Goal: Transaction & Acquisition: Purchase product/service

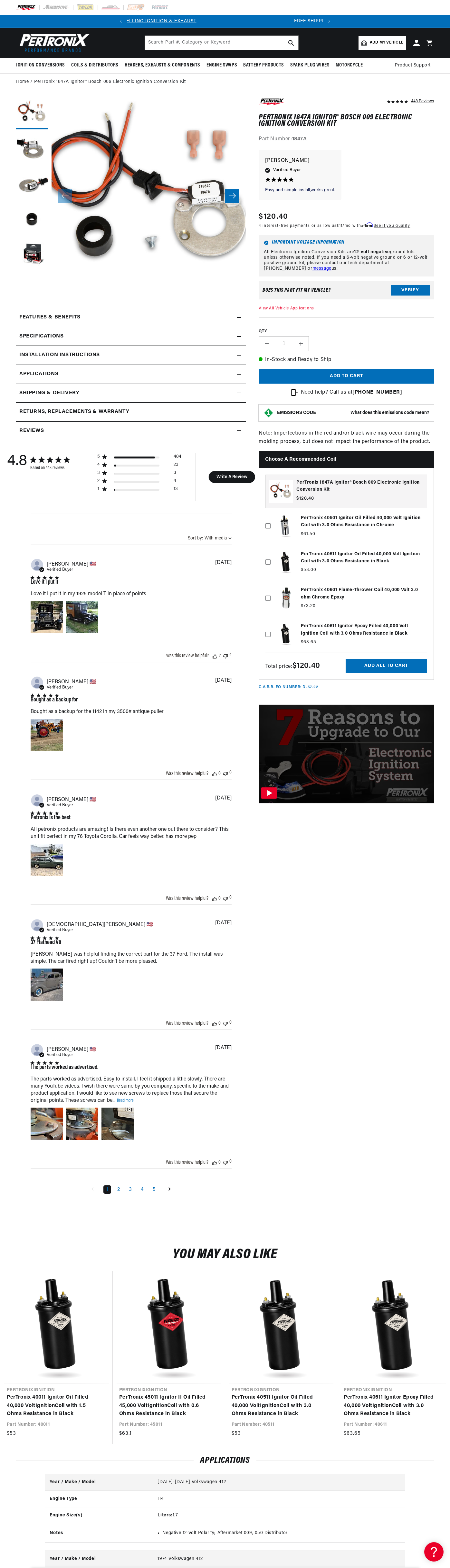
scroll to position [0, 196]
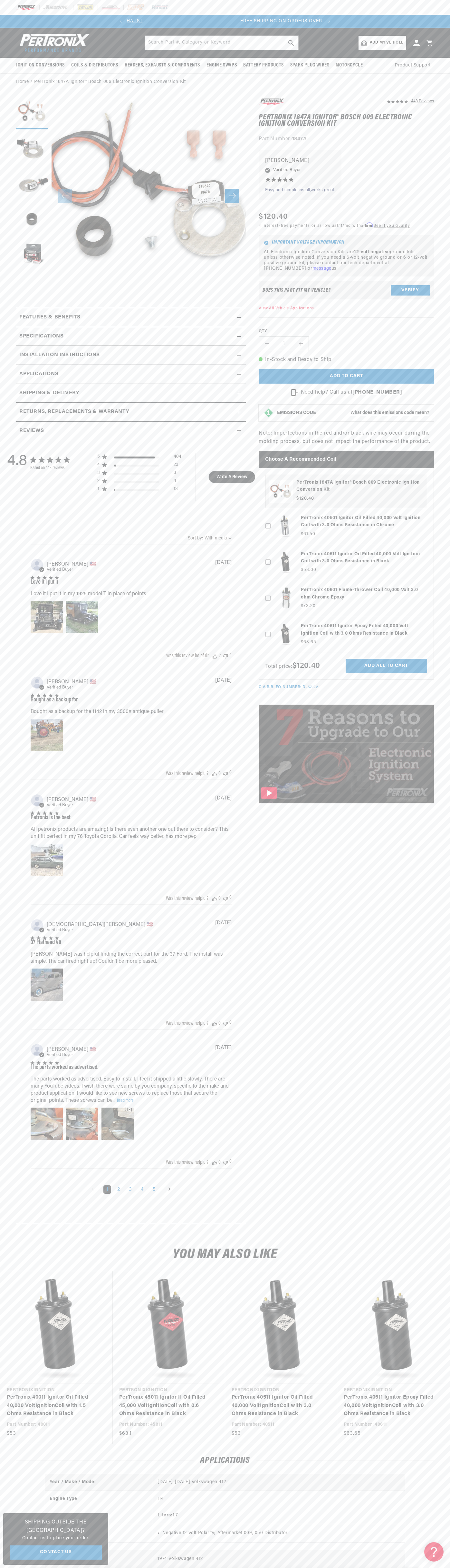
scroll to position [0, 196]
click at [343, 10] on div at bounding box center [225, 7] width 450 height 15
click at [430, 596] on div "PerTronix 1847A Ignitor® Bosch 009 Electronic Ignition Conversion Kit PerTronix…" at bounding box center [347, 563] width 175 height 191
click at [269, 1567] on html "Skip to content Your cart Your cart is empty Get the right parts the first time…" at bounding box center [225, 784] width 450 height 1568
click at [13, 1009] on section "448 Reviews" at bounding box center [225, 663] width 450 height 1144
